Goal: Task Accomplishment & Management: Complete application form

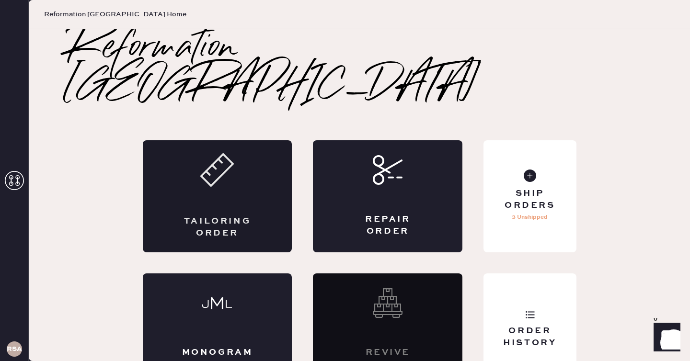
click at [274, 193] on div "Tailoring Order" at bounding box center [217, 196] width 149 height 112
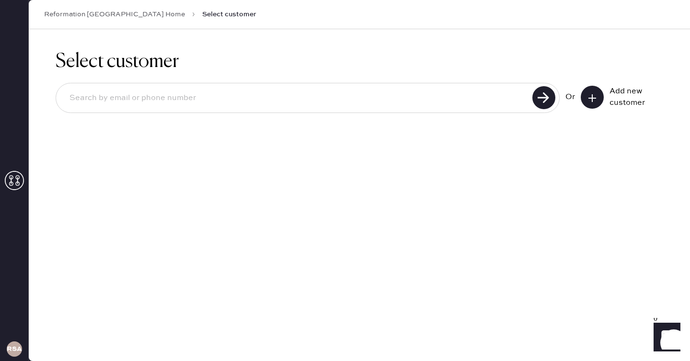
click at [593, 95] on icon at bounding box center [592, 98] width 10 height 10
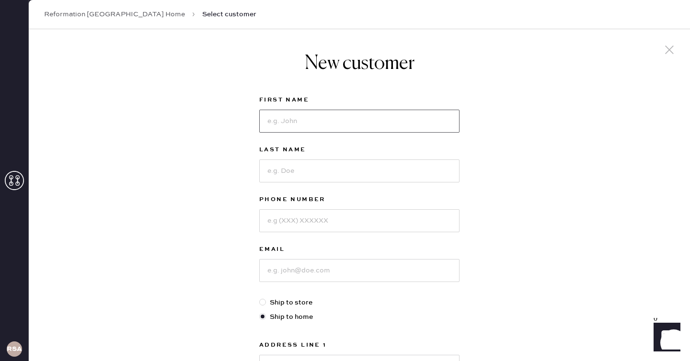
click at [386, 124] on input at bounding box center [359, 121] width 200 height 23
click at [339, 126] on input at bounding box center [359, 121] width 200 height 23
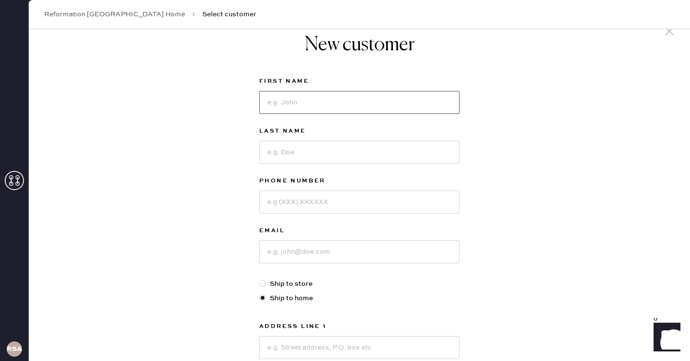
scroll to position [27, 0]
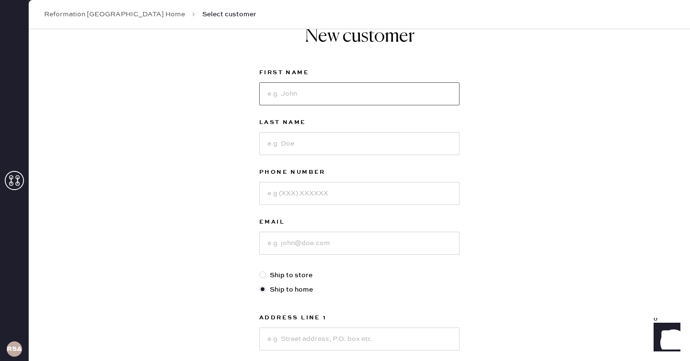
click at [418, 96] on input at bounding box center [359, 93] width 200 height 23
click at [448, 112] on div "First Name" at bounding box center [359, 92] width 200 height 50
click at [410, 85] on input at bounding box center [359, 93] width 200 height 23
click at [318, 97] on input at bounding box center [359, 93] width 200 height 23
click at [324, 98] on input at bounding box center [359, 93] width 200 height 23
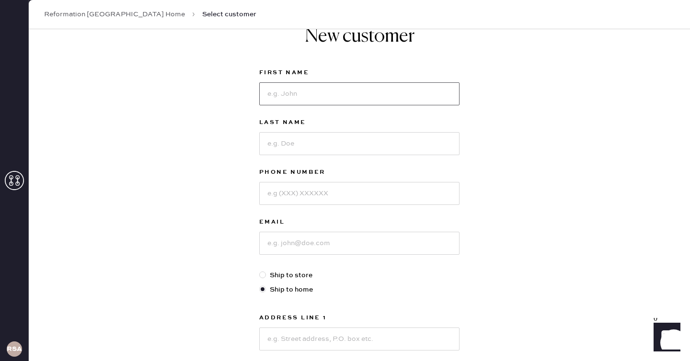
click at [282, 91] on input at bounding box center [359, 93] width 200 height 23
type input "[PERSON_NAME]"
type input "8184380774"
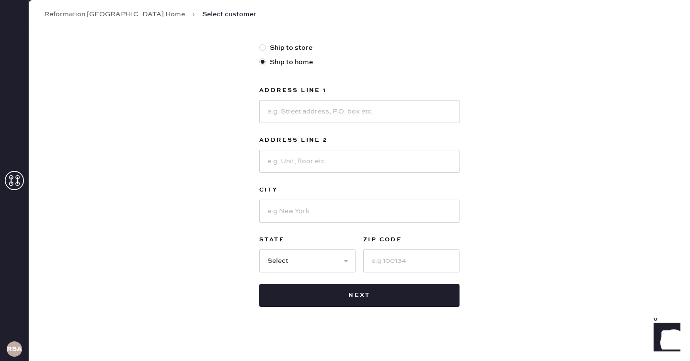
scroll to position [262, 0]
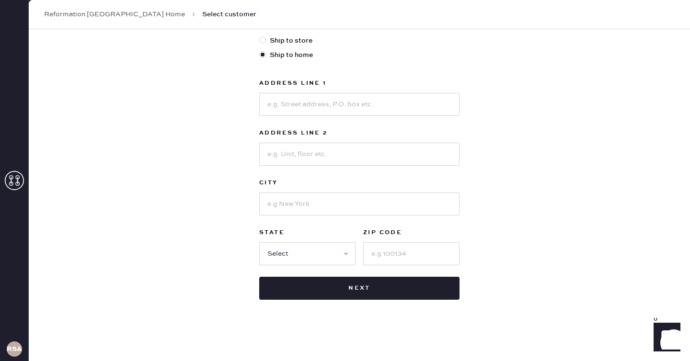
type input "[EMAIL_ADDRESS][DOMAIN_NAME]"
click at [274, 100] on input at bounding box center [359, 104] width 200 height 23
type input "2"
type input "[STREET_ADDRESS]"
type input "[GEOGRAPHIC_DATA]"
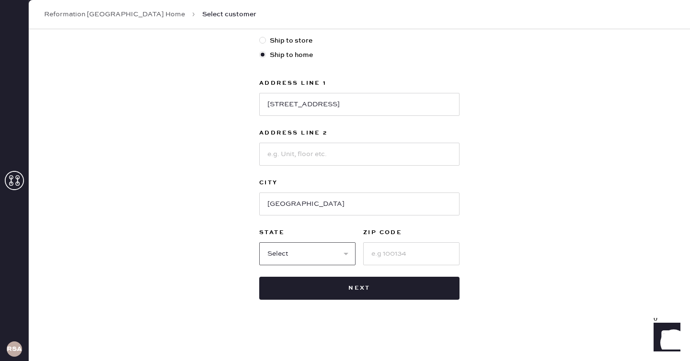
select select "WA"
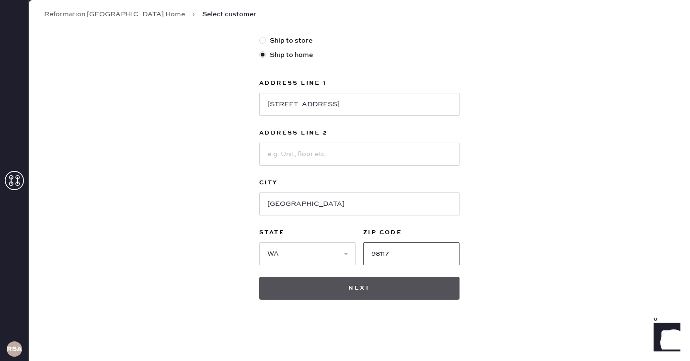
type input "98117"
click at [375, 280] on button "Next" at bounding box center [359, 288] width 200 height 23
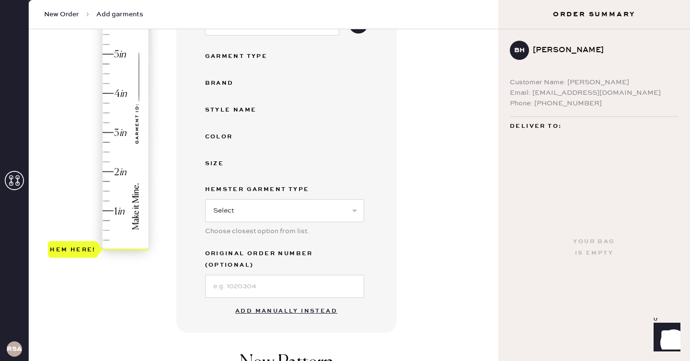
scroll to position [169, 0]
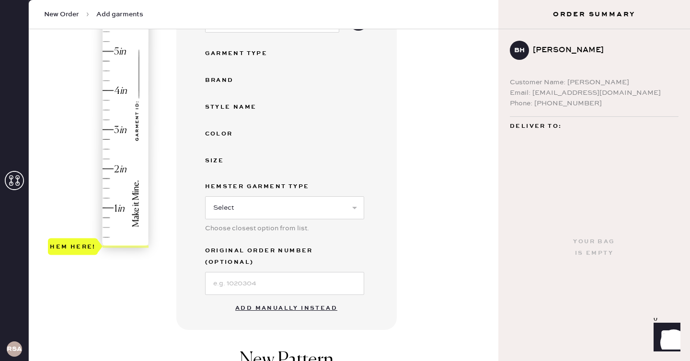
click at [283, 299] on button "Add manually instead" at bounding box center [286, 308] width 114 height 19
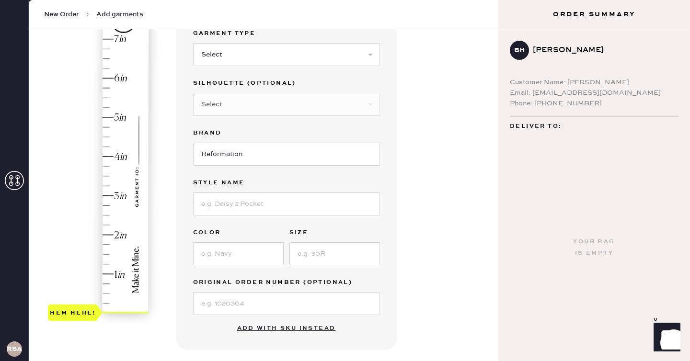
scroll to position [89, 0]
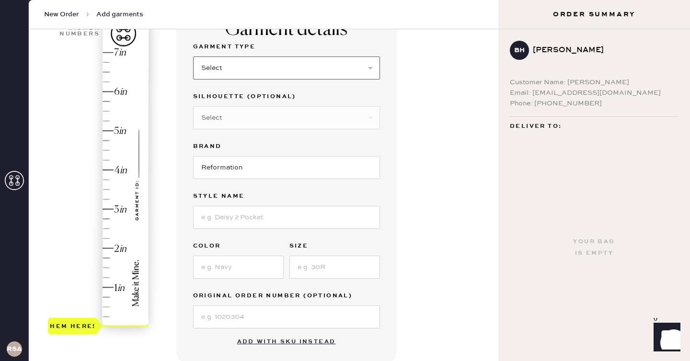
click at [282, 76] on select "Select Basic Skirt Jeans Leggings Pants Shorts Basic Sleeved Dress Basic Sleeve…" at bounding box center [286, 68] width 187 height 23
select select "6"
click at [193, 57] on select "Select Basic Skirt Jeans Leggings Pants Shorts Basic Sleeved Dress Basic Sleeve…" at bounding box center [286, 68] width 187 height 23
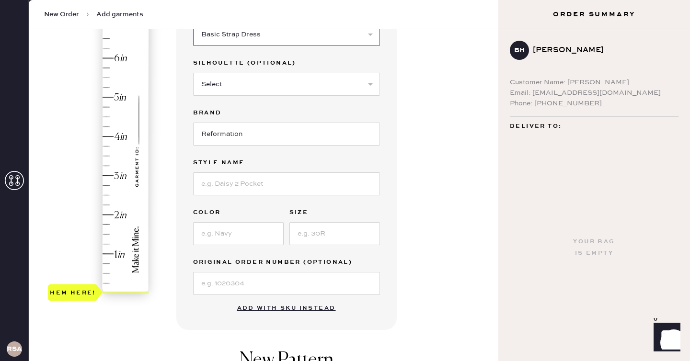
scroll to position [137, 0]
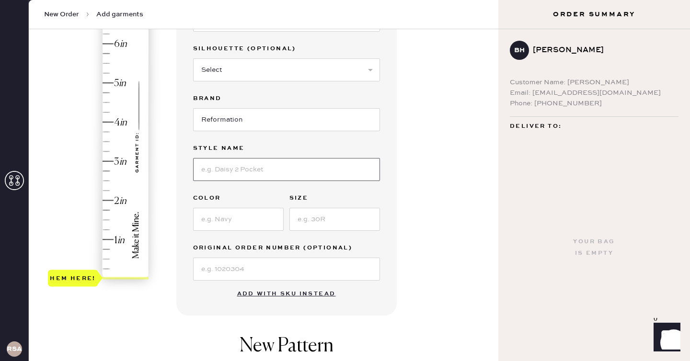
click at [250, 167] on input at bounding box center [286, 169] width 187 height 23
type input "Jovelle Dress"
type input "G"
type input "Forest"
type input "2"
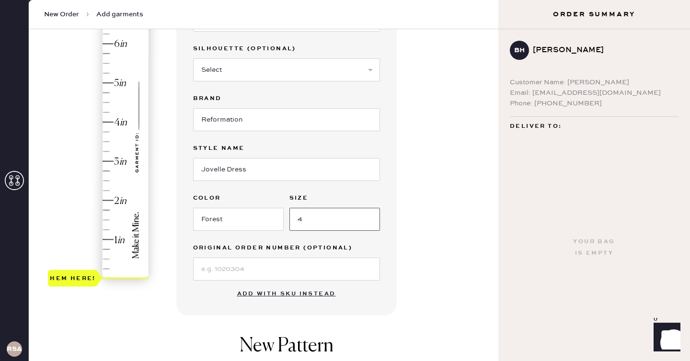
type input "4"
click at [193, 235] on div "Garment Type Select Basic Skirt Jeans Leggings Pants Shorts Basic Sleeved Dress…" at bounding box center [286, 136] width 187 height 287
type input "4"
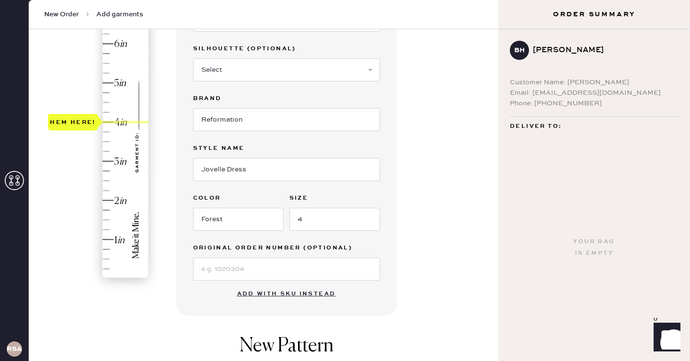
click at [123, 125] on div "Hem here!" at bounding box center [99, 141] width 102 height 283
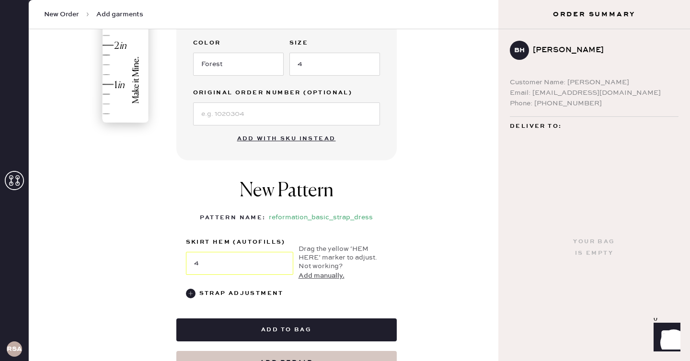
scroll to position [366, 0]
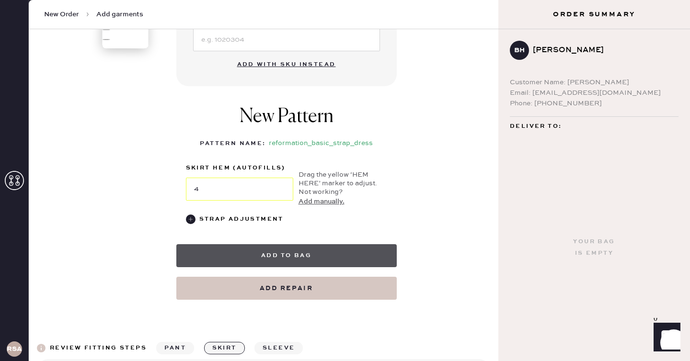
click at [353, 246] on button "Add to bag" at bounding box center [286, 255] width 220 height 23
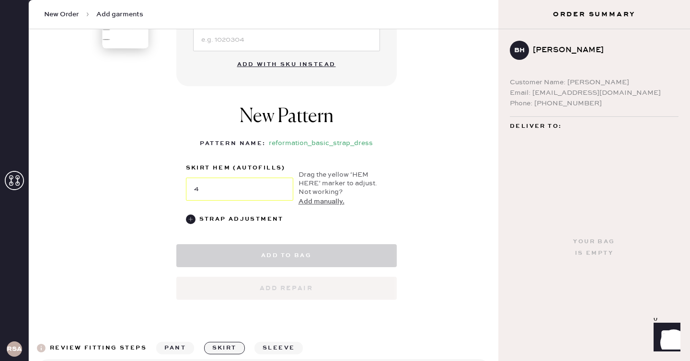
select select "6"
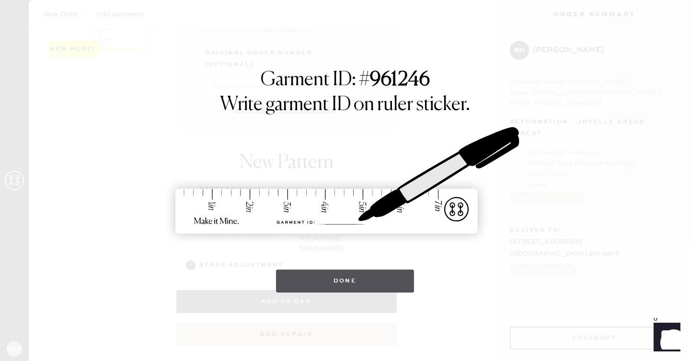
click at [363, 291] on button "Done" at bounding box center [345, 281] width 138 height 23
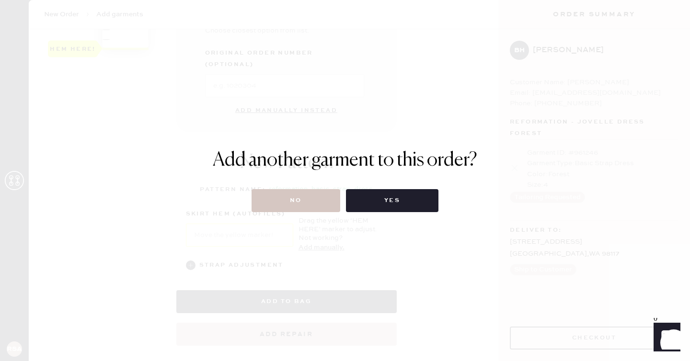
click at [254, 183] on div "Add another garment to this order? No Yes" at bounding box center [345, 180] width 264 height 63
click at [273, 206] on button "No" at bounding box center [295, 200] width 89 height 23
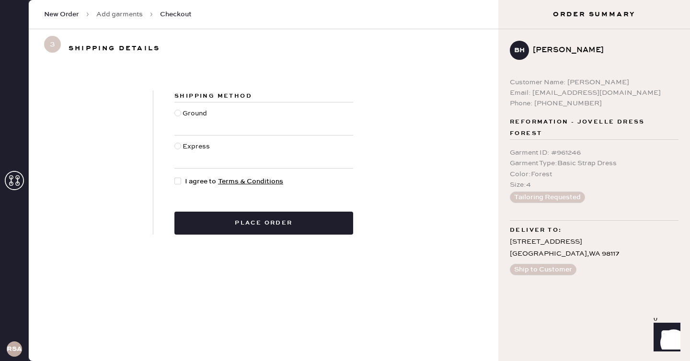
click at [179, 114] on div at bounding box center [177, 113] width 7 height 7
click at [175, 109] on input "Ground" at bounding box center [174, 108] width 0 height 0
radio input "true"
click at [181, 180] on div at bounding box center [177, 181] width 7 height 7
click at [175, 177] on input "I agree to Terms & Conditions" at bounding box center [174, 176] width 0 height 0
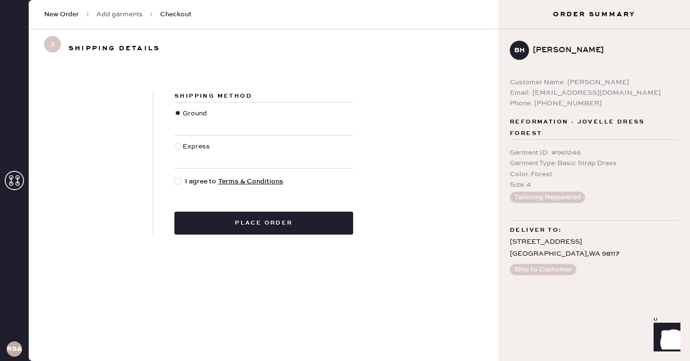
checkbox input "true"
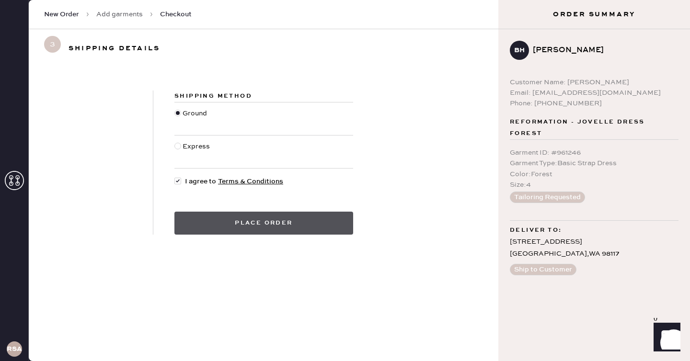
click at [193, 223] on button "Place order" at bounding box center [263, 223] width 179 height 23
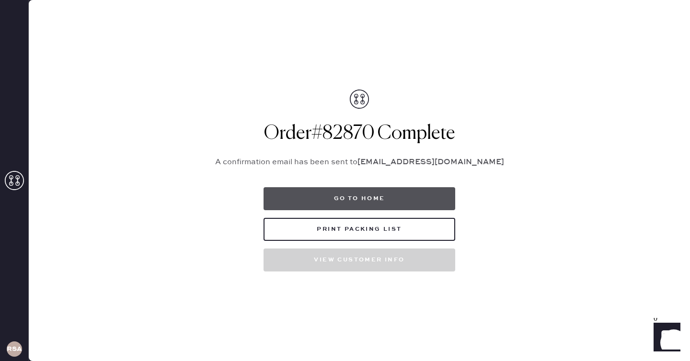
click at [326, 201] on button "Go to home" at bounding box center [359, 198] width 192 height 23
